Goal: Task Accomplishment & Management: Use online tool/utility

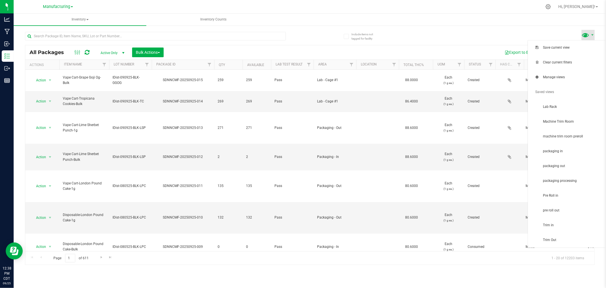
click at [588, 37] on span at bounding box center [586, 35] width 8 height 8
click at [569, 154] on span "packaging in" at bounding box center [567, 151] width 71 height 11
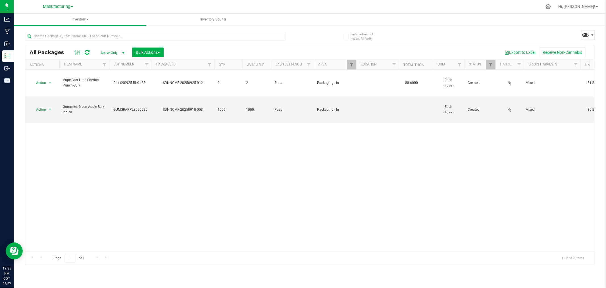
click at [584, 35] on span at bounding box center [586, 35] width 8 height 8
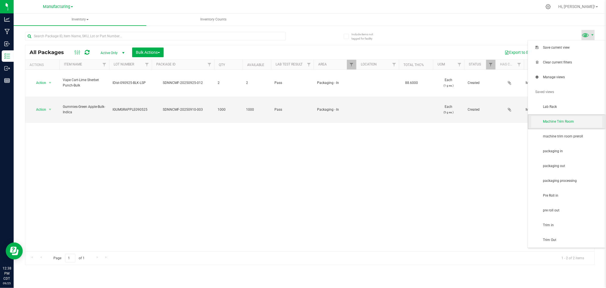
click at [568, 123] on span "Machine Trim Room" at bounding box center [572, 121] width 59 height 5
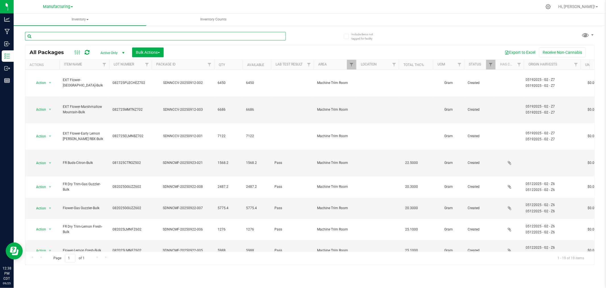
click at [96, 37] on input "text" at bounding box center [155, 36] width 261 height 9
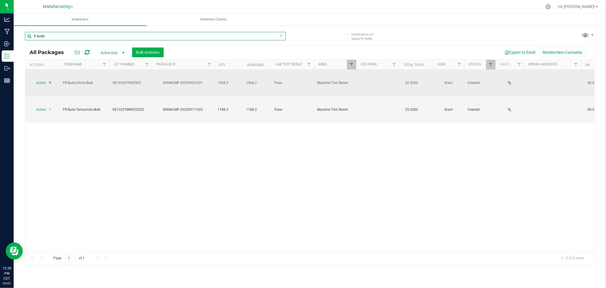
type input "fr buds"
click at [45, 79] on span "Action" at bounding box center [38, 83] width 15 height 8
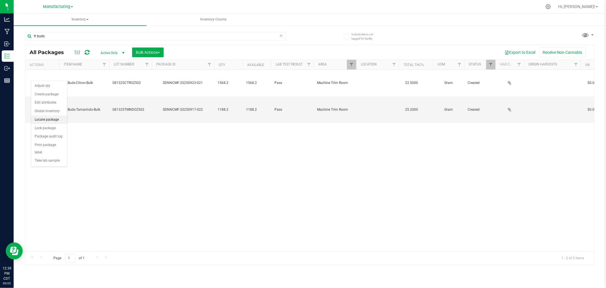
click at [57, 118] on li "Locate package" at bounding box center [49, 119] width 36 height 9
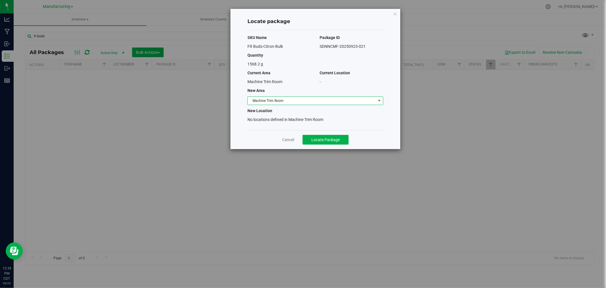
click at [342, 101] on span "Machine Trim Room" at bounding box center [312, 101] width 128 height 8
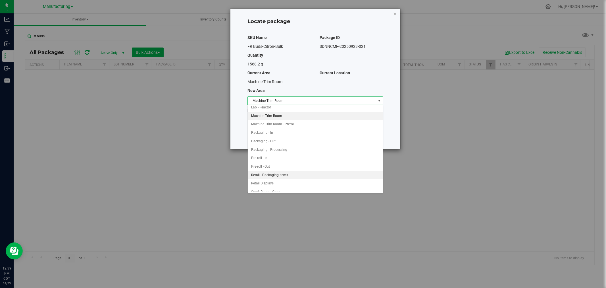
scroll to position [123, 0]
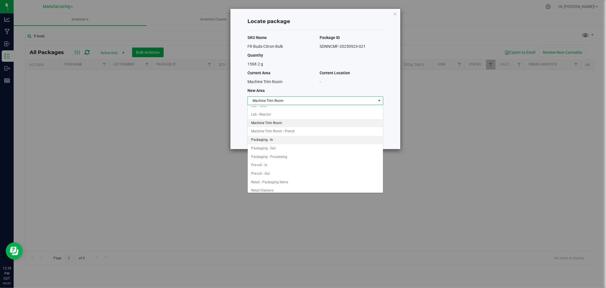
click at [275, 141] on li "Packaging - In" at bounding box center [315, 140] width 135 height 9
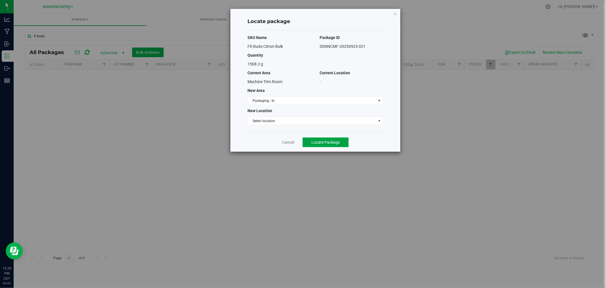
click at [341, 143] on button "Locate Package" at bounding box center [326, 142] width 46 height 10
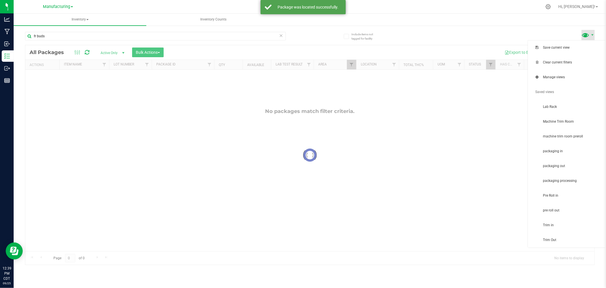
click at [587, 35] on span at bounding box center [586, 35] width 8 height 8
click at [576, 156] on span "packaging in" at bounding box center [567, 151] width 71 height 11
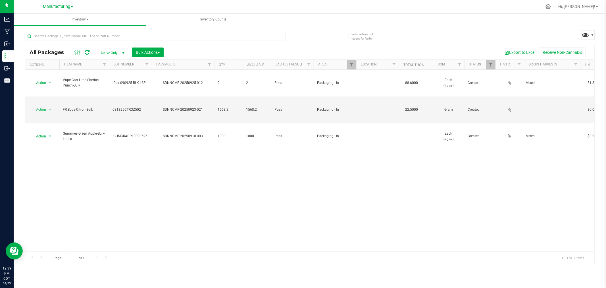
click at [582, 34] on span at bounding box center [586, 35] width 8 height 8
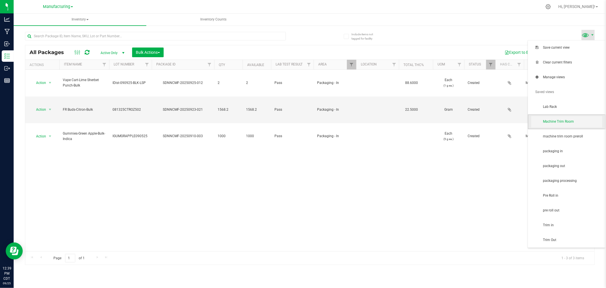
click at [579, 121] on span "Machine Trim Room" at bounding box center [572, 121] width 59 height 5
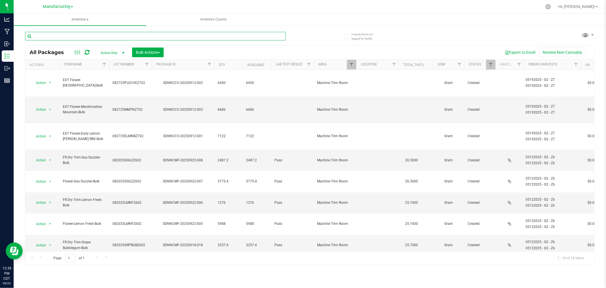
click at [181, 36] on input "text" at bounding box center [155, 36] width 261 height 9
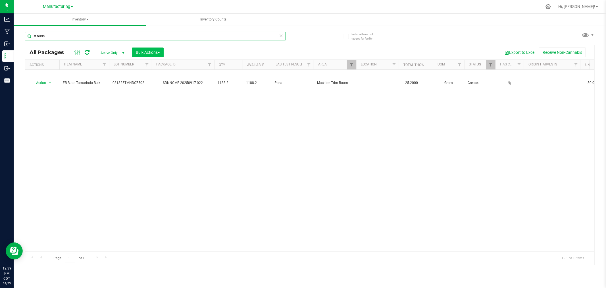
type input "fr buds"
drag, startPoint x: 140, startPoint y: 54, endPoint x: 137, endPoint y: 57, distance: 4.0
drag, startPoint x: 137, startPoint y: 57, endPoint x: 113, endPoint y: 109, distance: 57.5
click at [113, 109] on div "Action Action Adjust qty Create package Edit attributes Global inventory Locate…" at bounding box center [309, 160] width 569 height 181
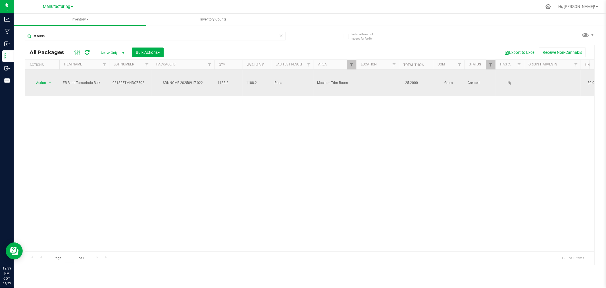
click at [47, 79] on span "select" at bounding box center [50, 83] width 7 height 8
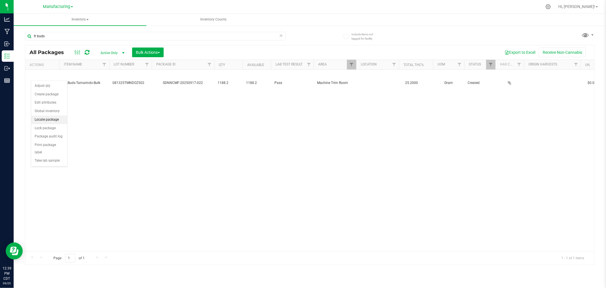
click at [52, 118] on li "Locate package" at bounding box center [49, 119] width 36 height 9
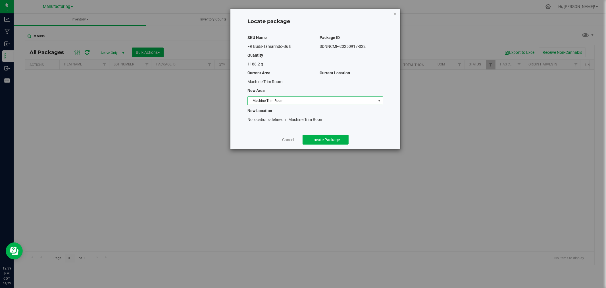
click at [275, 101] on span "Machine Trim Room" at bounding box center [312, 101] width 128 height 8
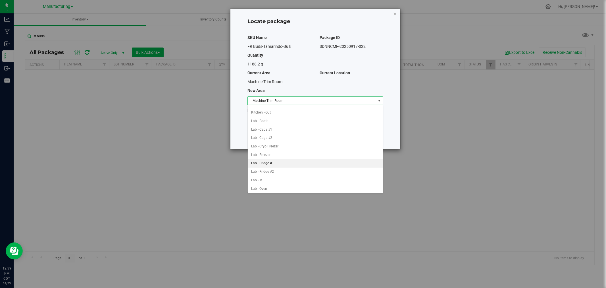
scroll to position [95, 0]
click at [283, 167] on li "Packaging - In" at bounding box center [315, 167] width 135 height 9
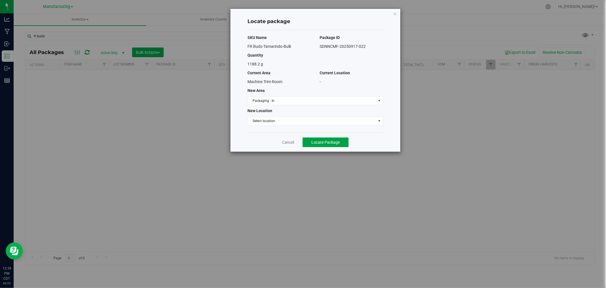
click at [322, 143] on span "Locate Package" at bounding box center [326, 142] width 28 height 5
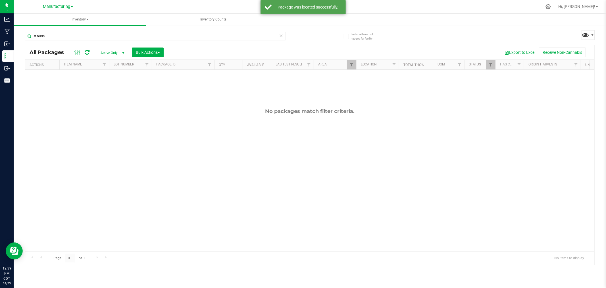
click at [590, 36] on span at bounding box center [586, 35] width 8 height 8
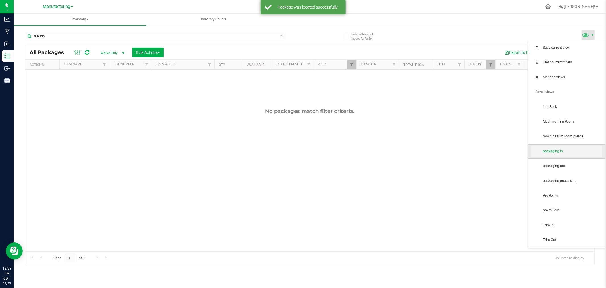
click at [563, 154] on span "packaging in" at bounding box center [567, 151] width 71 height 11
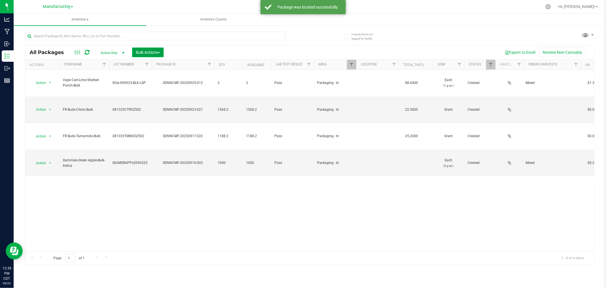
click at [148, 52] on span "Bulk Actions" at bounding box center [148, 52] width 24 height 5
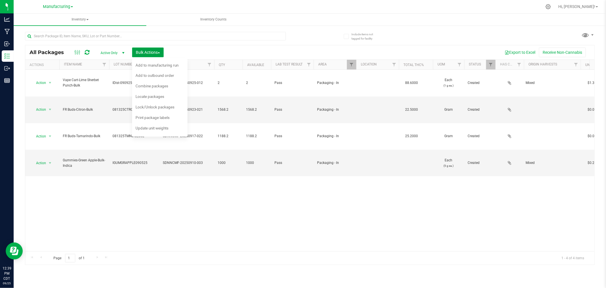
click at [152, 66] on div at bounding box center [152, 65] width 3 height 10
click at [174, 66] on span "Add to manufacturing run" at bounding box center [157, 65] width 43 height 5
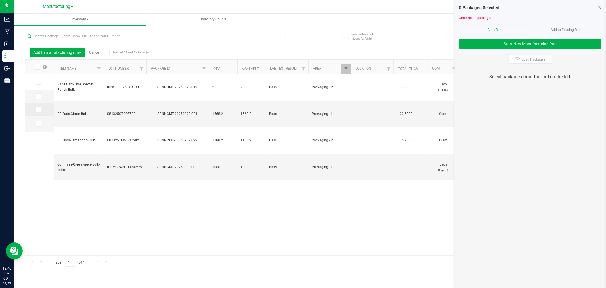
click at [39, 109] on icon at bounding box center [38, 109] width 4 height 0
click at [0, 0] on input "checkbox" at bounding box center [0, 0] width 0 height 0
click at [36, 110] on span at bounding box center [39, 109] width 6 height 6
click at [0, 0] on input "checkbox" at bounding box center [0, 0] width 0 height 0
click at [33, 92] on td at bounding box center [39, 96] width 28 height 13
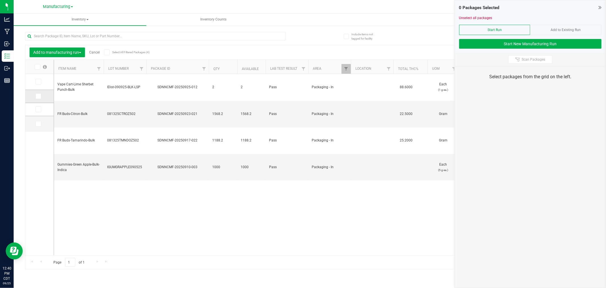
click at [38, 96] on icon at bounding box center [38, 96] width 4 height 0
click at [0, 0] on input "checkbox" at bounding box center [0, 0] width 0 height 0
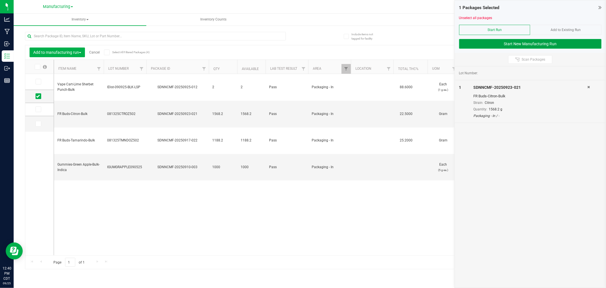
click at [537, 43] on button "Start New Manufacturing Run" at bounding box center [530, 44] width 142 height 10
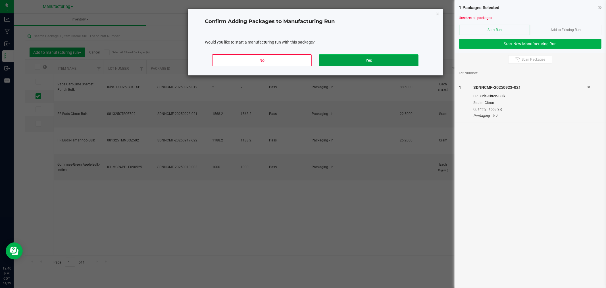
click at [365, 63] on button "Yes" at bounding box center [368, 60] width 99 height 12
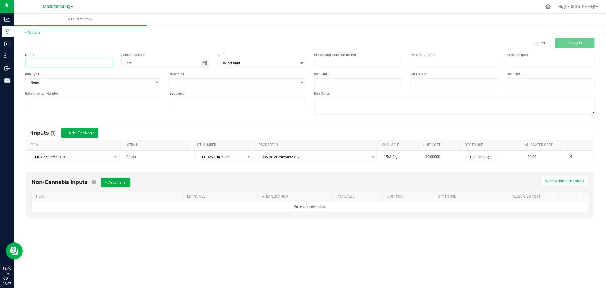
click at [71, 67] on input at bounding box center [69, 63] width 88 height 9
type input "[DATE]-citron 1/8 bags"
click at [82, 80] on span "None" at bounding box center [89, 82] width 128 height 8
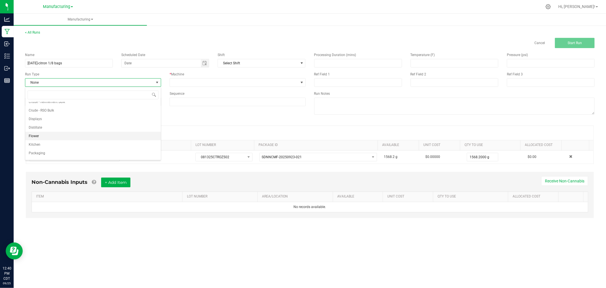
scroll to position [28, 0]
click at [60, 144] on li "Packaging" at bounding box center [93, 146] width 136 height 9
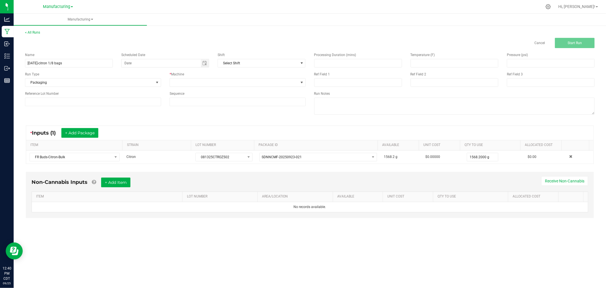
drag, startPoint x: 72, startPoint y: 103, endPoint x: 295, endPoint y: 132, distance: 223.9
click at [295, 132] on div "* Inputs (1) + Add Package" at bounding box center [310, 133] width 568 height 14
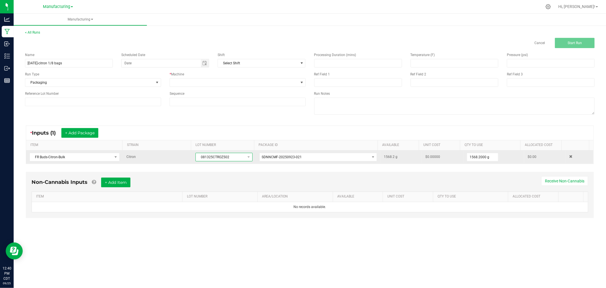
click at [216, 159] on span "081325CTROZ502" at bounding box center [220, 157] width 49 height 8
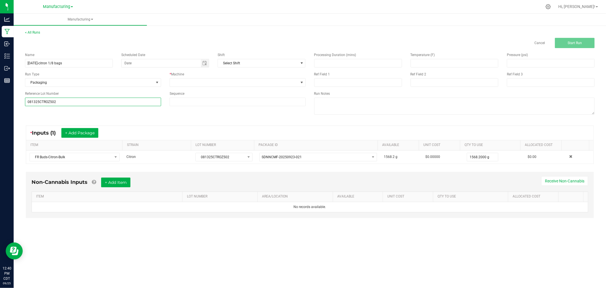
type input "081325CTROZ502"
click at [132, 126] on div "* Inputs (1) + Add Package" at bounding box center [310, 133] width 568 height 14
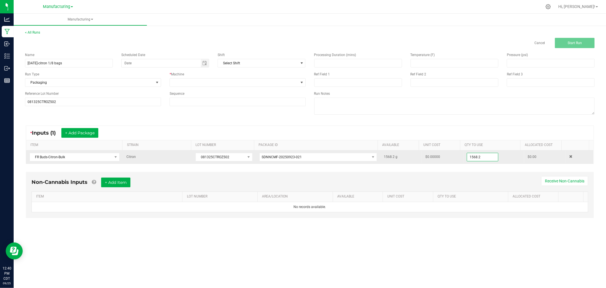
click at [474, 159] on input "1568.2" at bounding box center [482, 157] width 31 height 8
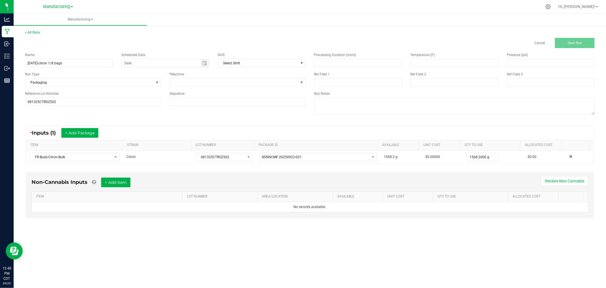
click at [510, 130] on div "* Inputs (1) + Add Package" at bounding box center [310, 133] width 568 height 14
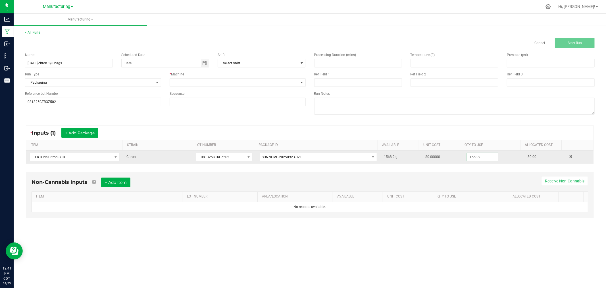
click at [485, 155] on input "1568.2" at bounding box center [482, 157] width 31 height 8
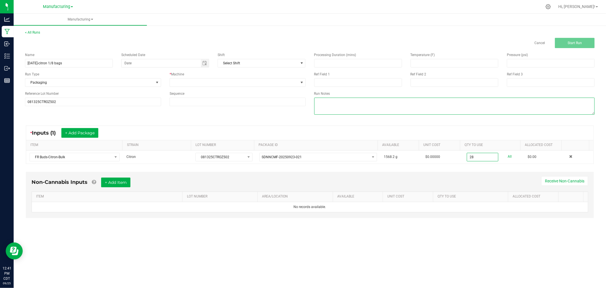
type input "28.0000 g"
click at [513, 109] on textarea at bounding box center [454, 106] width 281 height 17
click at [184, 84] on span at bounding box center [234, 82] width 128 height 8
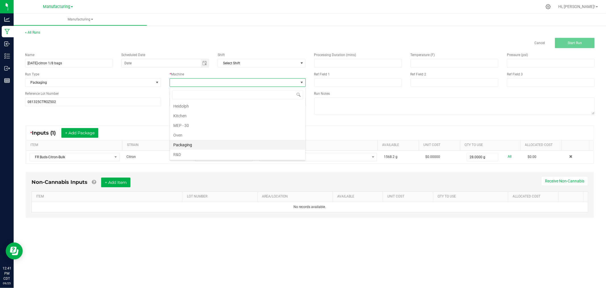
scroll to position [32, 0]
click at [204, 135] on li "Packaging" at bounding box center [238, 133] width 136 height 10
click at [575, 38] on div "< All Runs Cancel Start Run" at bounding box center [310, 39] width 570 height 18
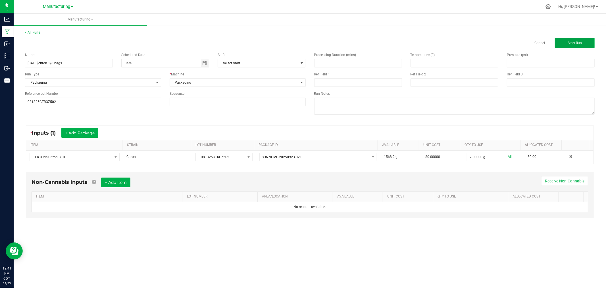
click at [573, 41] on span "Start Run" at bounding box center [575, 43] width 14 height 4
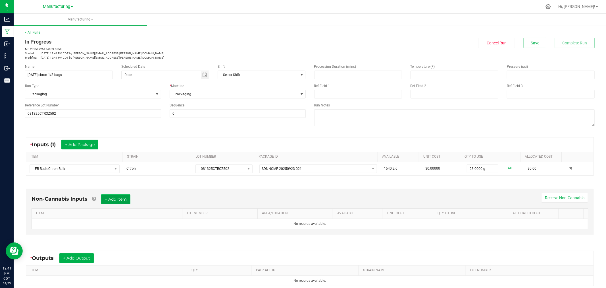
click at [119, 198] on button "+ Add Item" at bounding box center [115, 199] width 29 height 10
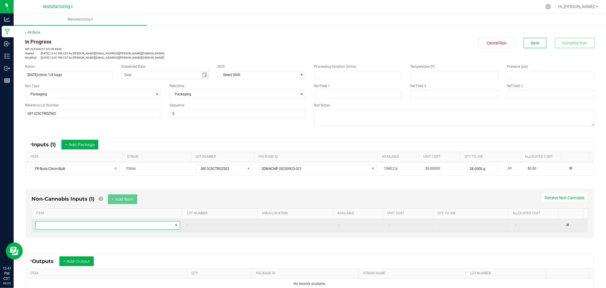
click at [120, 223] on span "NO DATA FOUND" at bounding box center [104, 225] width 137 height 8
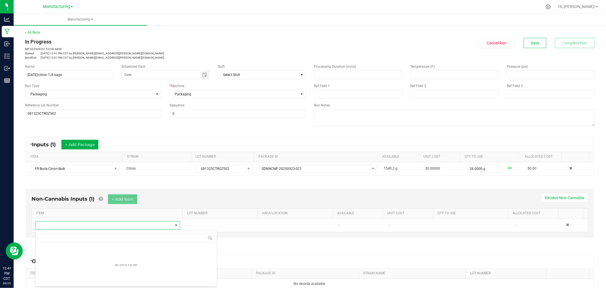
scroll to position [9, 141]
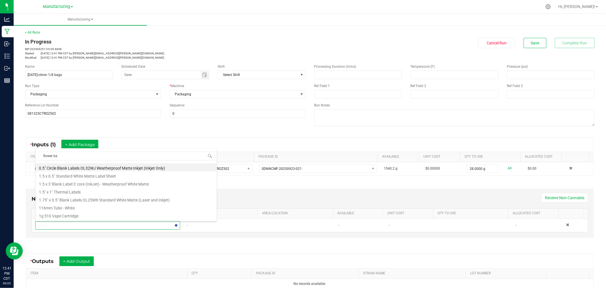
type input "flower bag"
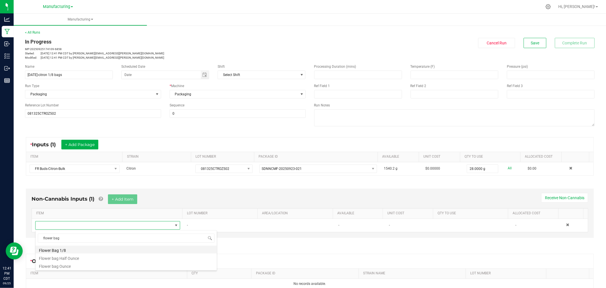
click at [73, 250] on li "Flower Bag 1/8" at bounding box center [126, 249] width 181 height 8
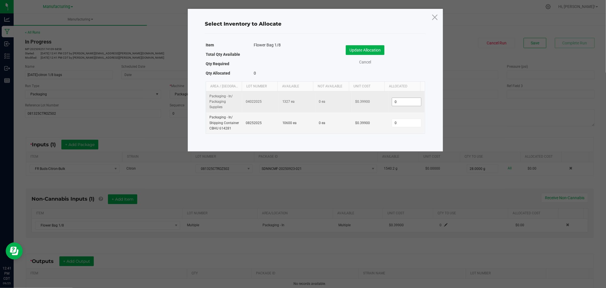
click at [400, 101] on input "0" at bounding box center [406, 102] width 29 height 8
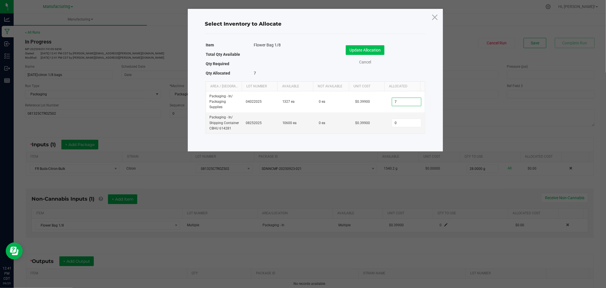
type input "7"
click at [358, 49] on button "Update Allocation" at bounding box center [365, 50] width 39 height 10
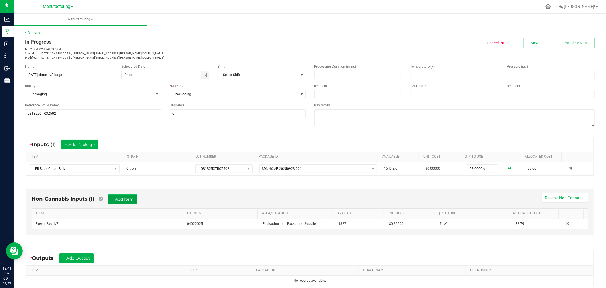
click at [128, 194] on button "+ Add Item" at bounding box center [122, 199] width 29 height 10
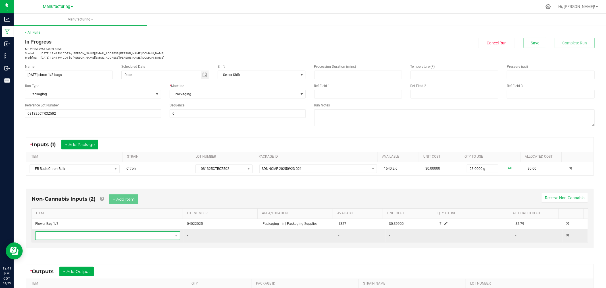
click at [127, 237] on span "NO DATA FOUND" at bounding box center [104, 235] width 137 height 8
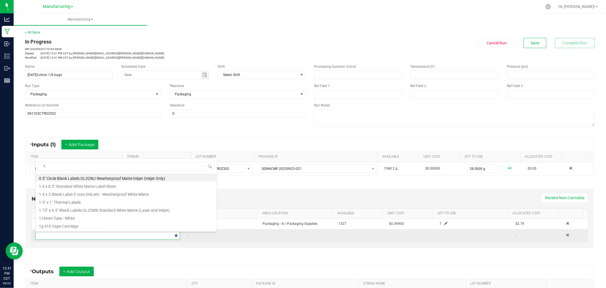
type input "1.5"
click at [103, 203] on li "1.5" x 1" Thermal Labels" at bounding box center [126, 202] width 181 height 8
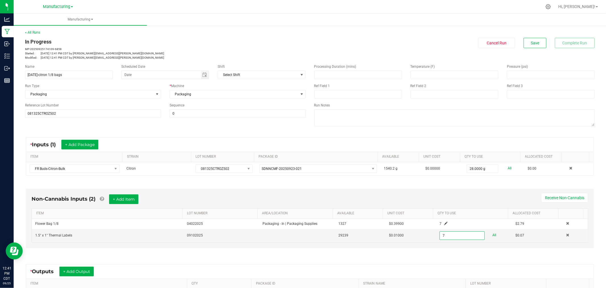
type input "7 ea"
click at [253, 252] on div "Non-Cannabis Inputs (2) + Add Item Receive Non-Cannabis ITEM LOT NUMBER AREA/LO…" at bounding box center [310, 220] width 579 height 78
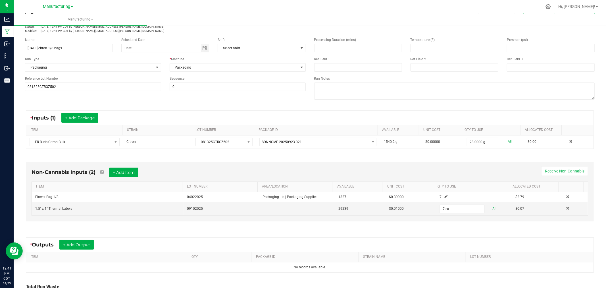
scroll to position [63, 0]
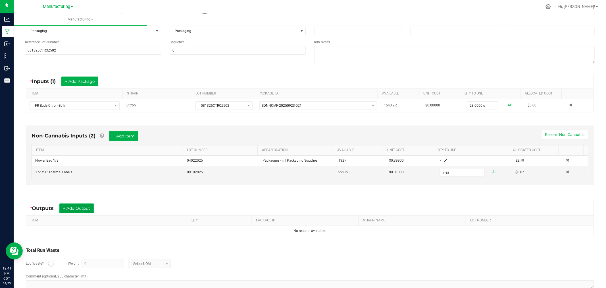
click at [70, 206] on button "+ Add Output" at bounding box center [76, 208] width 34 height 10
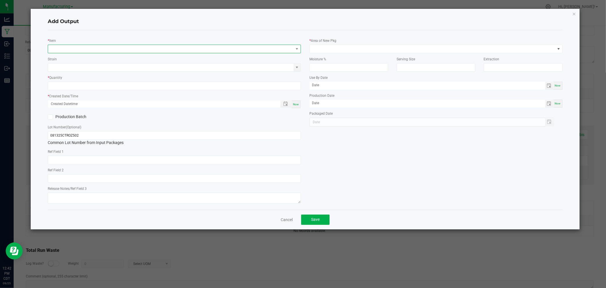
click at [72, 47] on span "NO DATA FOUND" at bounding box center [171, 49] width 246 height 8
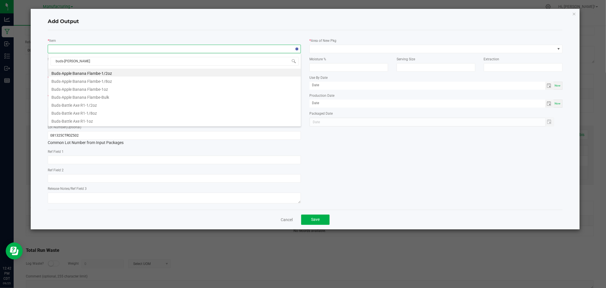
type input "buds-citron"
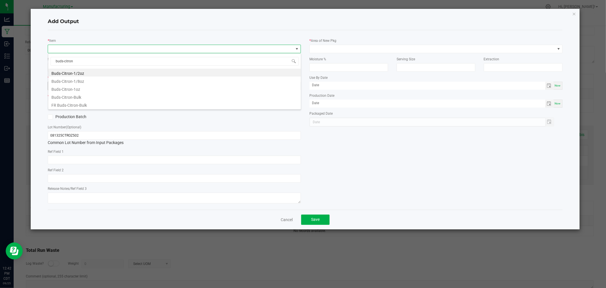
click at [78, 80] on li "Buds-Citron-1/8oz" at bounding box center [174, 80] width 253 height 8
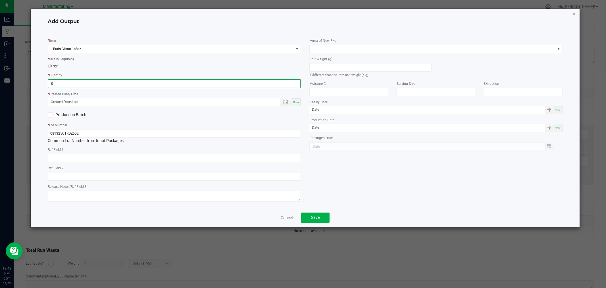
click at [85, 84] on input "0" at bounding box center [174, 84] width 252 height 8
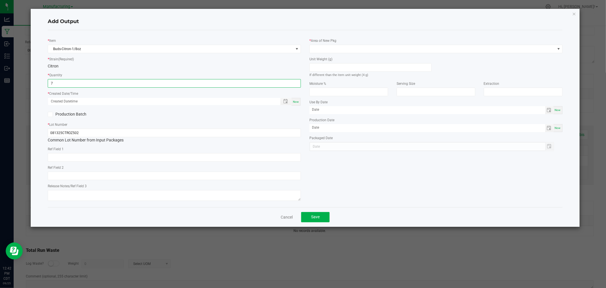
type input "7 ea"
click at [144, 68] on div "Citron" at bounding box center [174, 66] width 253 height 6
click at [298, 100] on span "Now" at bounding box center [296, 101] width 6 height 3
type input "[DATE] 12:42 PM"
type input "[DATE]"
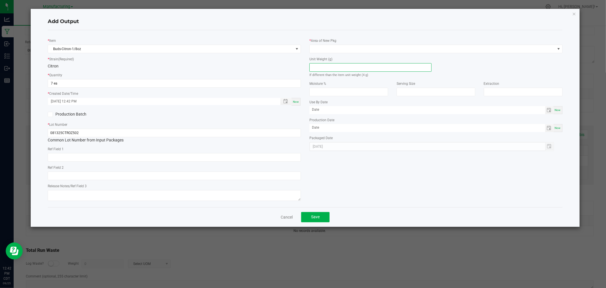
click at [333, 69] on input at bounding box center [371, 67] width 122 height 8
type input "4"
click at [327, 46] on span at bounding box center [433, 49] width 246 height 8
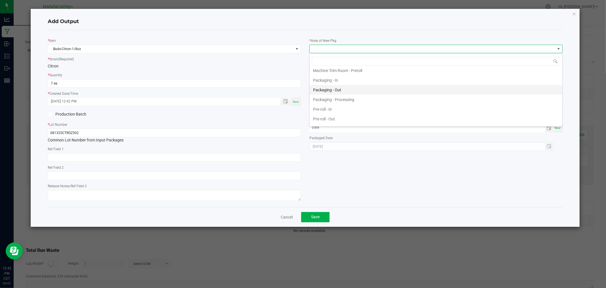
scroll to position [162, 0]
click at [336, 87] on li "Packaging - In" at bounding box center [436, 85] width 253 height 10
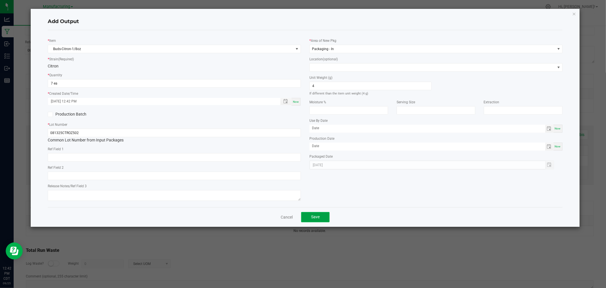
click at [310, 217] on button "Save" at bounding box center [315, 217] width 28 height 10
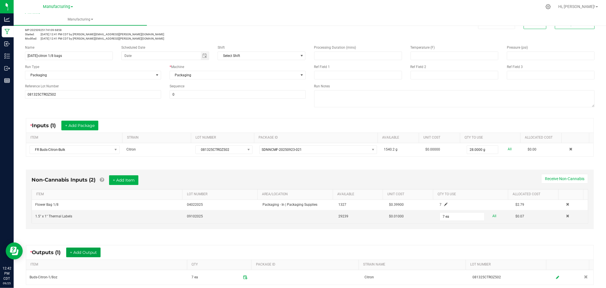
scroll to position [0, 0]
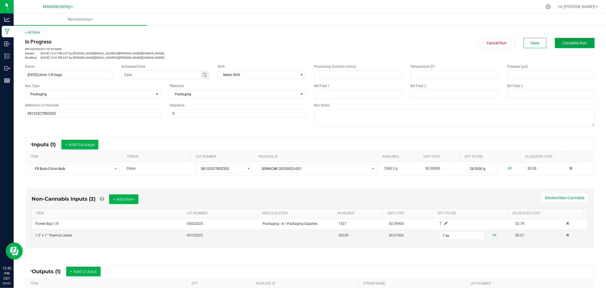
click at [575, 46] on button "Complete Run" at bounding box center [575, 43] width 40 height 10
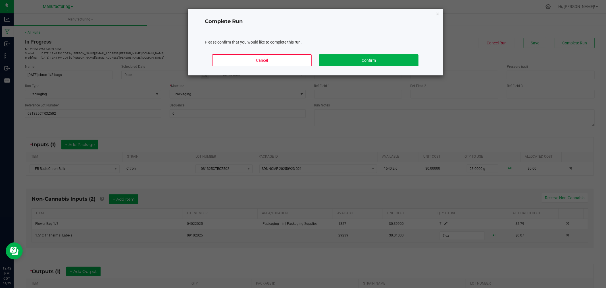
click at [372, 67] on div "Cancel Confirm" at bounding box center [315, 63] width 221 height 26
click at [372, 66] on button "Confirm" at bounding box center [368, 60] width 99 height 12
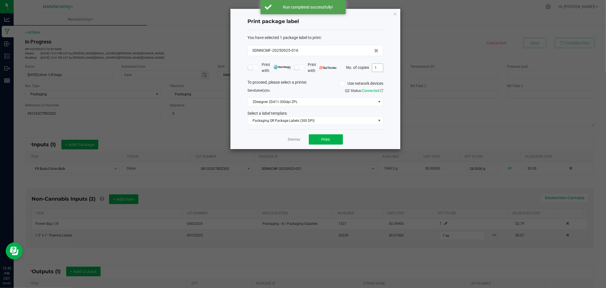
click at [378, 69] on input "1" at bounding box center [377, 68] width 11 height 8
type input "7"
click at [327, 141] on span "Print" at bounding box center [326, 139] width 9 height 5
click at [293, 142] on link "Dismiss" at bounding box center [294, 139] width 12 height 5
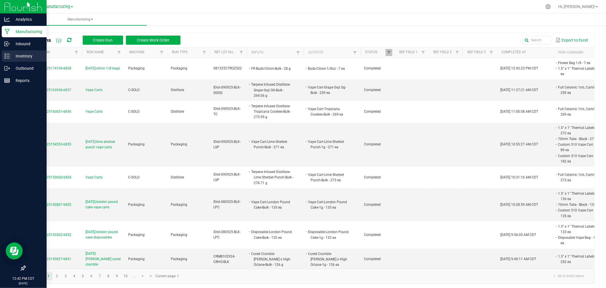
click at [4, 57] on icon at bounding box center [7, 56] width 6 height 6
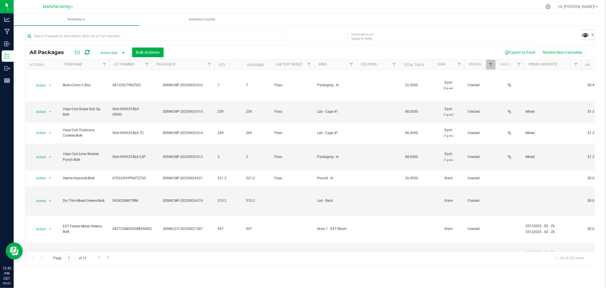
click at [586, 37] on span at bounding box center [586, 35] width 8 height 8
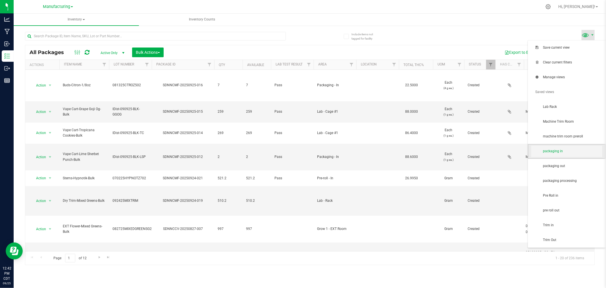
click at [575, 149] on span "packaging in" at bounding box center [572, 151] width 59 height 5
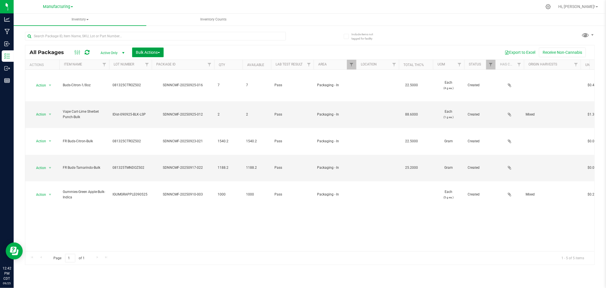
click at [161, 50] on button "Bulk Actions" at bounding box center [148, 52] width 32 height 10
click at [161, 64] on span "Add to manufacturing run" at bounding box center [157, 65] width 43 height 5
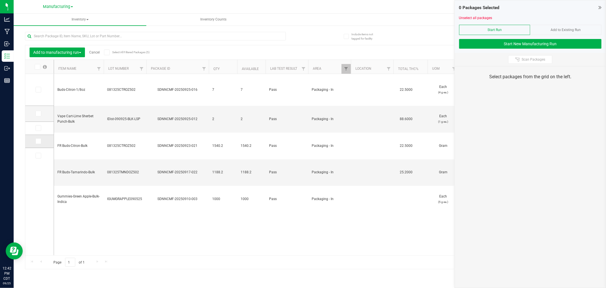
click at [39, 141] on icon at bounding box center [38, 141] width 4 height 0
click at [0, 0] on input "checkbox" at bounding box center [0, 0] width 0 height 0
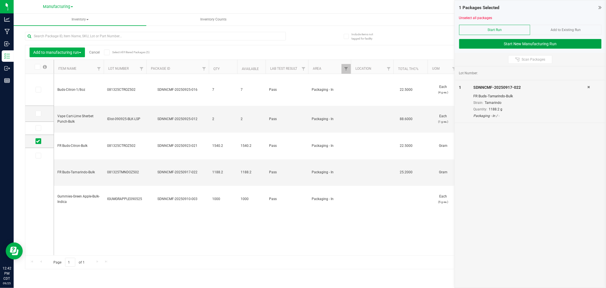
click at [470, 45] on button "Start New Manufacturing Run" at bounding box center [530, 44] width 142 height 10
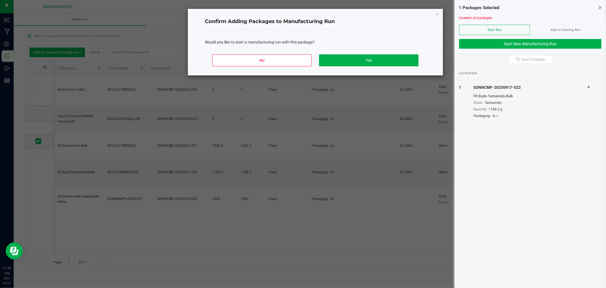
click at [380, 69] on div "No Yes" at bounding box center [315, 63] width 221 height 26
click at [385, 60] on button "Yes" at bounding box center [368, 60] width 99 height 12
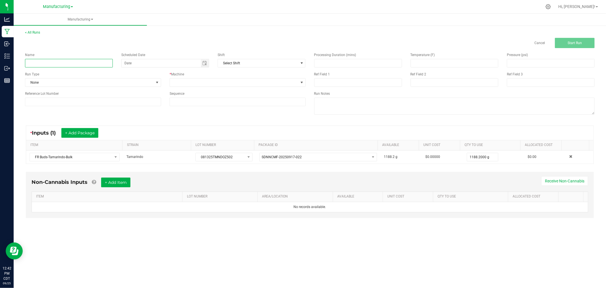
click at [81, 65] on input at bounding box center [69, 63] width 88 height 9
click at [100, 65] on input "[DATE]" at bounding box center [69, 63] width 88 height 9
click at [100, 62] on input "[DATE]" at bounding box center [69, 63] width 88 height 9
click at [115, 45] on div "Cancel Start Run" at bounding box center [310, 43] width 579 height 10
click at [93, 64] on input "[DATE]" at bounding box center [69, 63] width 88 height 9
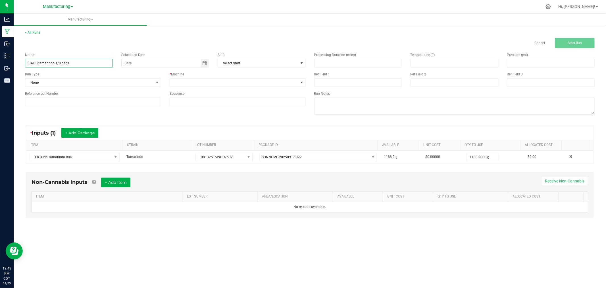
type input "[DATE]-tamarindo 1/8 bags"
click at [101, 46] on div "Cancel Start Run" at bounding box center [310, 43] width 579 height 10
click at [106, 79] on span "None" at bounding box center [89, 82] width 128 height 8
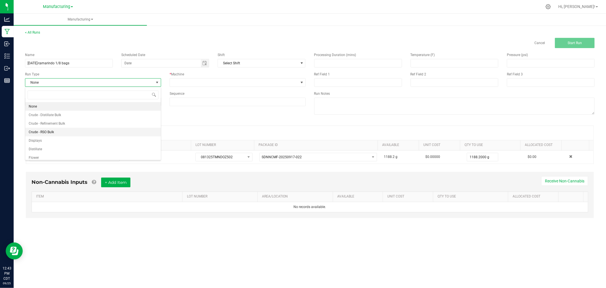
scroll to position [28, 0]
click at [71, 145] on li "Packaging" at bounding box center [93, 146] width 136 height 9
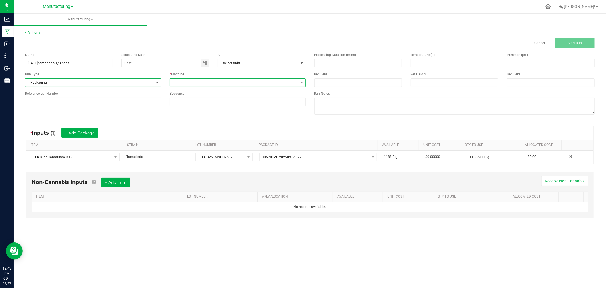
click at [234, 83] on span at bounding box center [234, 82] width 128 height 8
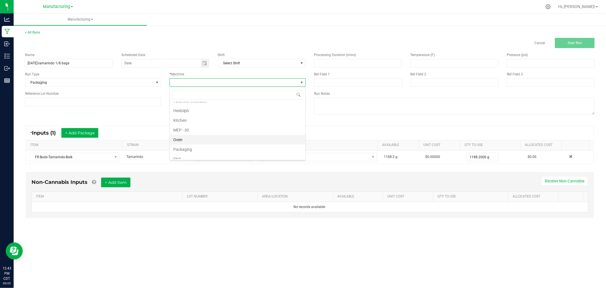
scroll to position [32, 0]
click at [211, 135] on li "Packaging" at bounding box center [238, 133] width 136 height 10
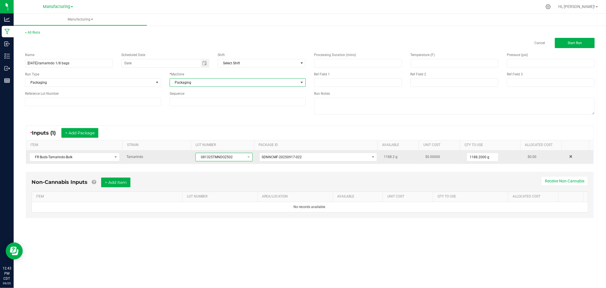
click at [220, 156] on span "081325TMNDOZ502" at bounding box center [220, 157] width 49 height 8
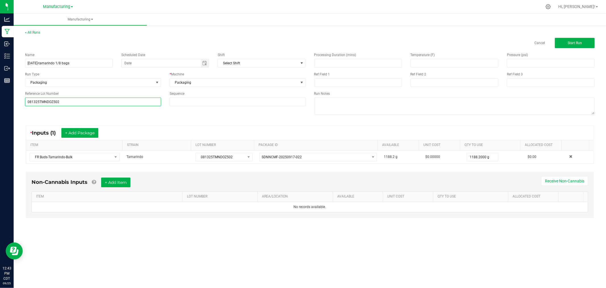
type input "081325TMNDOZ502"
click at [132, 116] on div "Name [DATE]-tamarindo 1/8 bags Scheduled Date Shift Select Shift Run Type Packa…" at bounding box center [310, 84] width 579 height 72
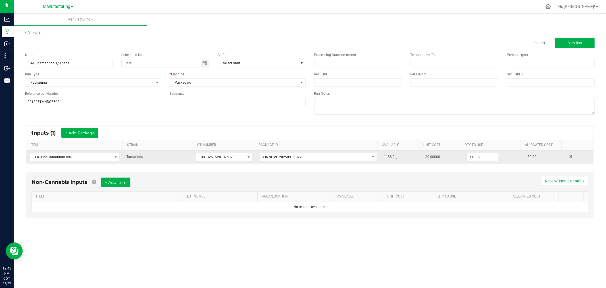
click at [473, 157] on input "1188.2" at bounding box center [482, 157] width 31 height 8
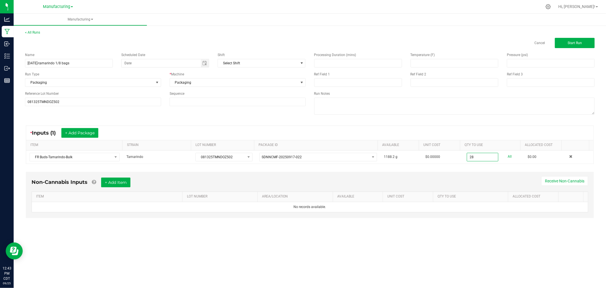
type input "28.0000 g"
click at [513, 128] on div "* Inputs (1) + Add Package" at bounding box center [310, 133] width 568 height 14
click at [576, 41] on span "Start Run" at bounding box center [575, 43] width 14 height 4
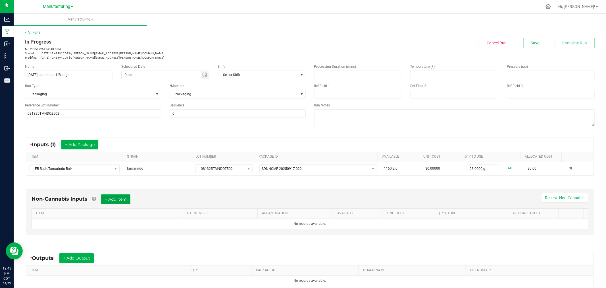
click at [124, 203] on button "+ Add Item" at bounding box center [115, 199] width 29 height 10
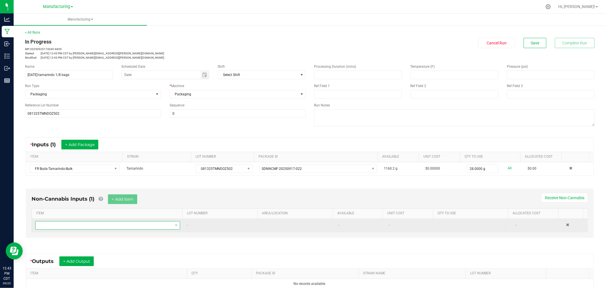
click at [125, 226] on span "NO DATA FOUND" at bounding box center [104, 225] width 137 height 8
type input "1.5"
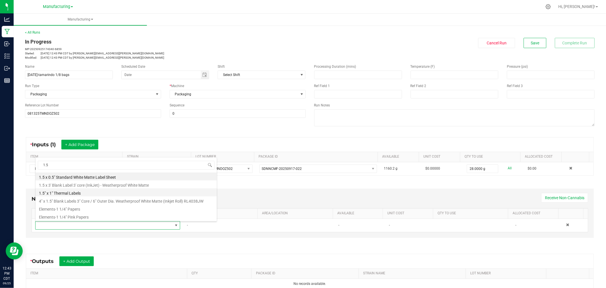
click at [78, 193] on li "1.5" x 1" Thermal Labels" at bounding box center [126, 192] width 181 height 8
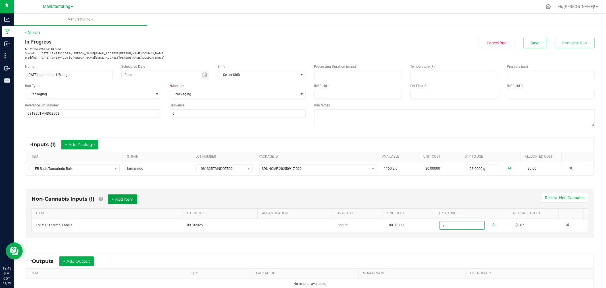
type input "7 ea"
click at [133, 200] on button "+ Add Item" at bounding box center [122, 199] width 29 height 10
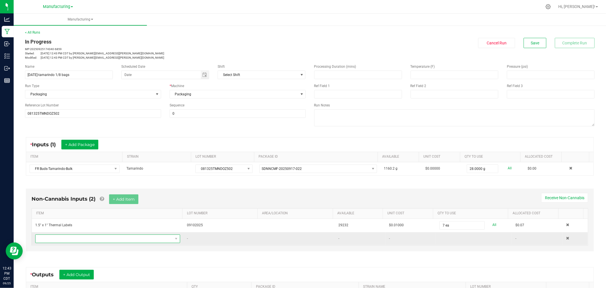
click at [99, 240] on span "NO DATA FOUND" at bounding box center [104, 239] width 137 height 8
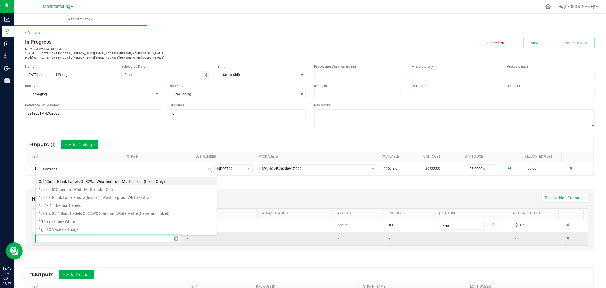
type input "flower bag"
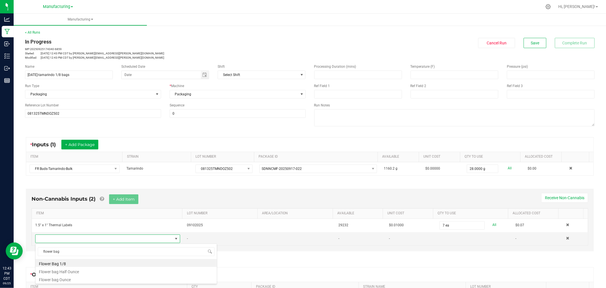
click at [75, 262] on li "Flower Bag 1/8" at bounding box center [126, 263] width 181 height 8
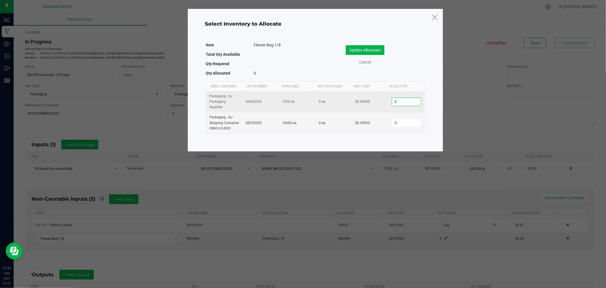
click at [400, 99] on input "0" at bounding box center [406, 102] width 29 height 8
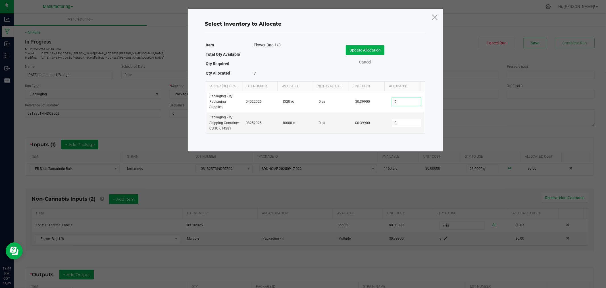
type input "7"
click at [373, 52] on button "Update Allocation" at bounding box center [365, 50] width 39 height 10
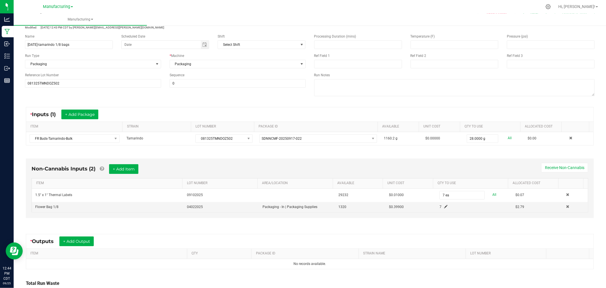
scroll to position [63, 0]
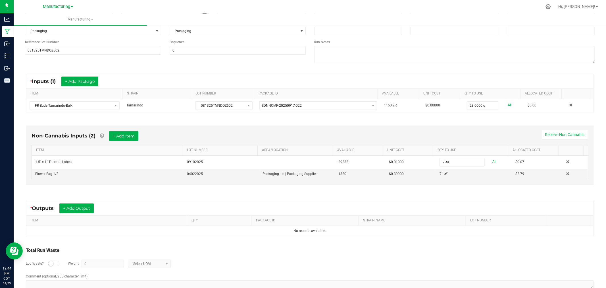
click at [96, 207] on div "* Outputs + Add Output" at bounding box center [64, 208] width 68 height 10
click at [87, 208] on button "+ Add Output" at bounding box center [76, 208] width 34 height 10
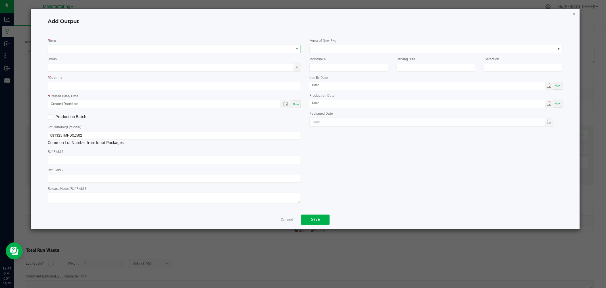
click at [124, 50] on span "NO DATA FOUND" at bounding box center [171, 49] width 246 height 8
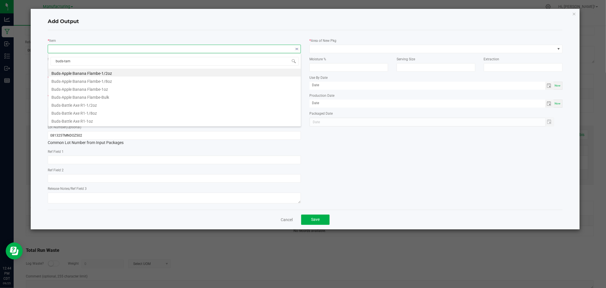
type input "buds-[PERSON_NAME]"
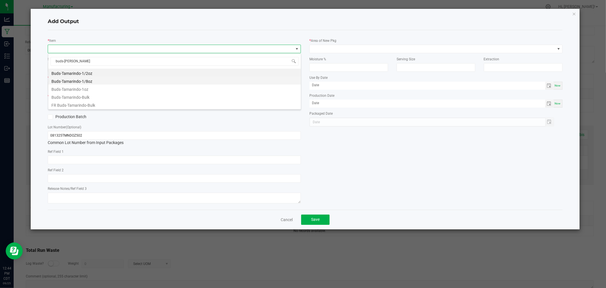
click at [93, 82] on li "Buds-Tamarindo-1/8oz" at bounding box center [174, 80] width 253 height 8
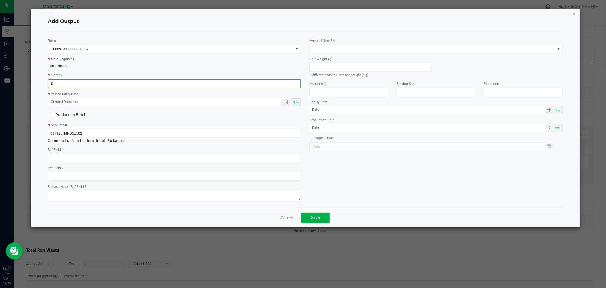
click at [93, 82] on input "0" at bounding box center [174, 84] width 252 height 8
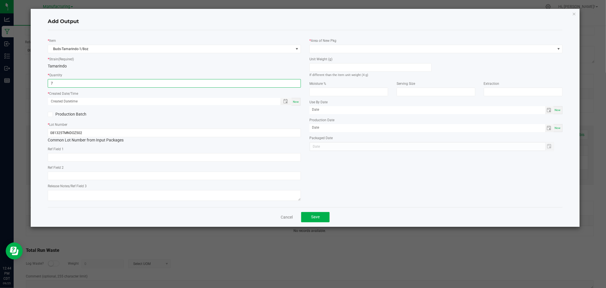
type input "7 ea"
click at [297, 103] on span "Now" at bounding box center [296, 101] width 6 height 3
type input "[DATE] 12:44 PM"
type input "[DATE]"
click at [324, 72] on div "If different than the item unit weight (4 g)" at bounding box center [371, 70] width 122 height 14
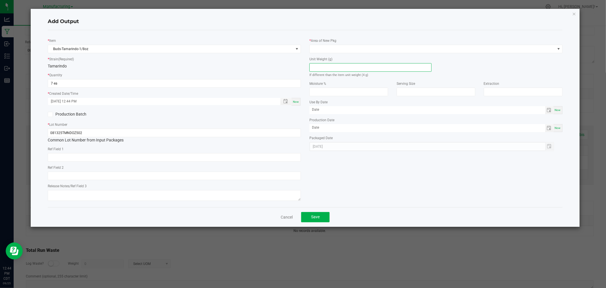
click at [324, 67] on input at bounding box center [371, 67] width 122 height 8
type input "4"
click at [340, 47] on span at bounding box center [433, 49] width 246 height 8
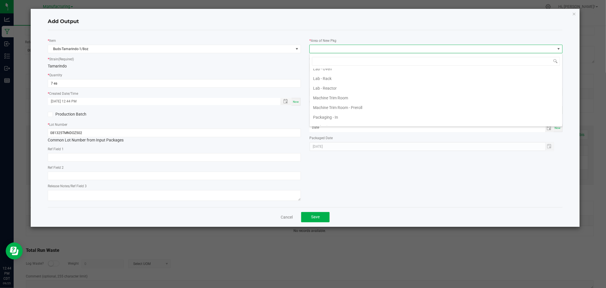
scroll to position [162, 0]
click at [357, 84] on li "Packaging - In" at bounding box center [436, 85] width 253 height 10
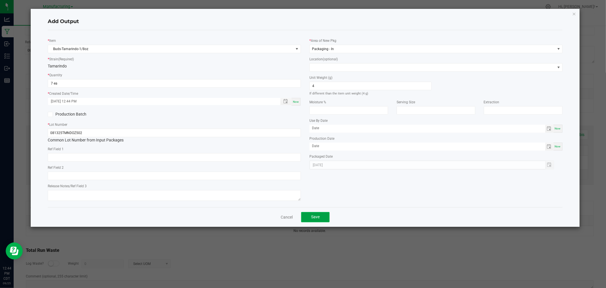
click at [319, 220] on button "Save" at bounding box center [315, 217] width 28 height 10
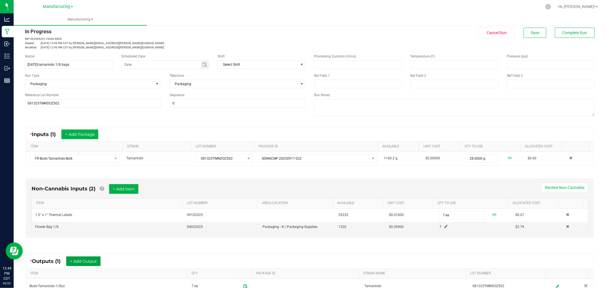
scroll to position [0, 0]
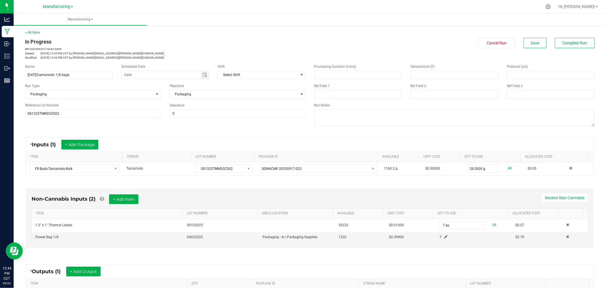
click at [577, 35] on div "< All Runs In Progress MP-20250925174340-6859 Started: [DATE] 12:43 PM CDT by […" at bounding box center [310, 45] width 570 height 30
click at [575, 38] on button "Complete Run" at bounding box center [575, 43] width 40 height 10
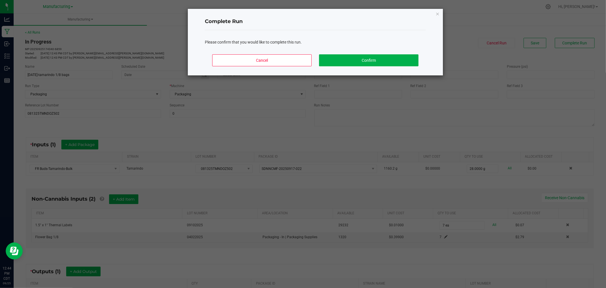
click at [405, 68] on div "Cancel Confirm" at bounding box center [315, 63] width 221 height 26
click at [405, 65] on button "Confirm" at bounding box center [368, 60] width 99 height 12
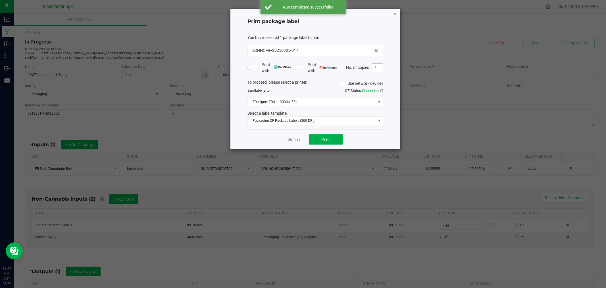
click at [380, 66] on input "1" at bounding box center [377, 68] width 11 height 8
type input "7"
click at [326, 134] on button "Print" at bounding box center [326, 139] width 34 height 10
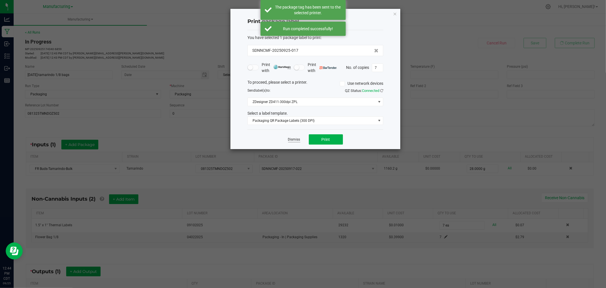
click at [296, 141] on link "Dismiss" at bounding box center [294, 139] width 12 height 5
